Goal: Find specific page/section: Find specific page/section

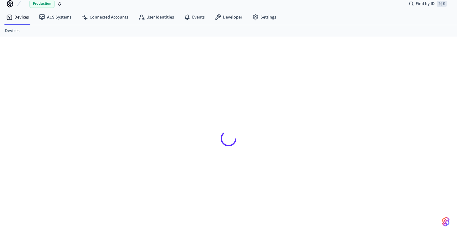
scroll to position [8, 0]
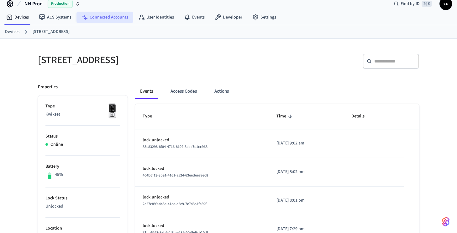
click at [101, 18] on link "Connected Accounts" at bounding box center [104, 17] width 57 height 11
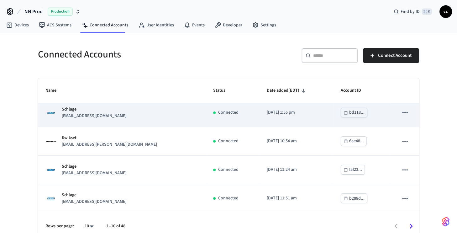
scroll to position [5, 0]
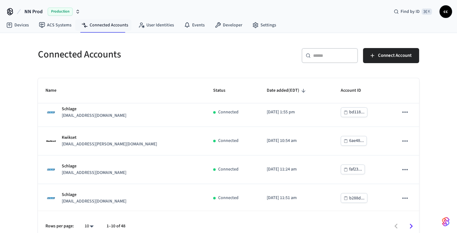
click at [327, 57] on input "text" at bounding box center [333, 55] width 41 height 6
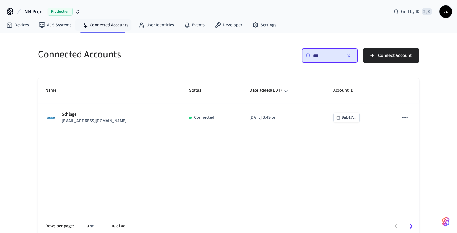
scroll to position [0, 0]
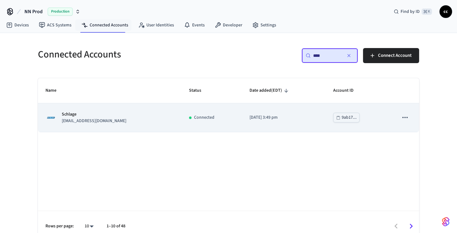
type input "****"
click at [151, 121] on div "Schlage [EMAIL_ADDRESS][DOMAIN_NAME]" at bounding box center [109, 117] width 128 height 13
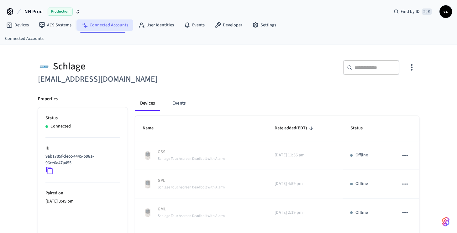
click at [93, 23] on link "Connected Accounts" at bounding box center [104, 24] width 57 height 11
